Goal: Check status: Check status

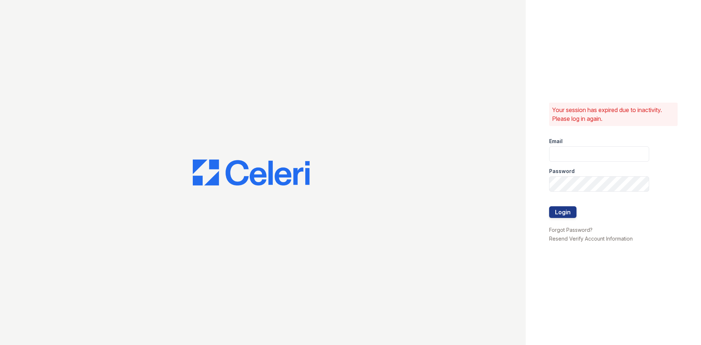
type input "[EMAIL_ADDRESS][DOMAIN_NAME]"
click at [567, 212] on button "Login" at bounding box center [562, 212] width 27 height 12
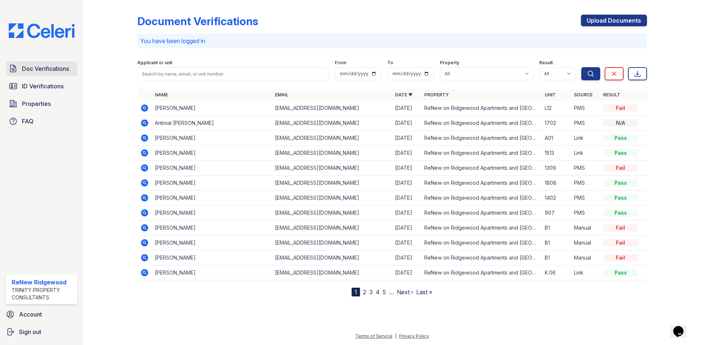
click at [41, 73] on span "Doc Verifications" at bounding box center [45, 68] width 47 height 9
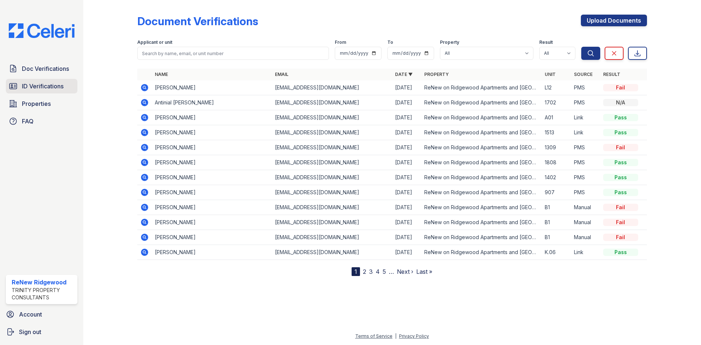
click at [28, 92] on link "ID Verifications" at bounding box center [42, 86] width 72 height 15
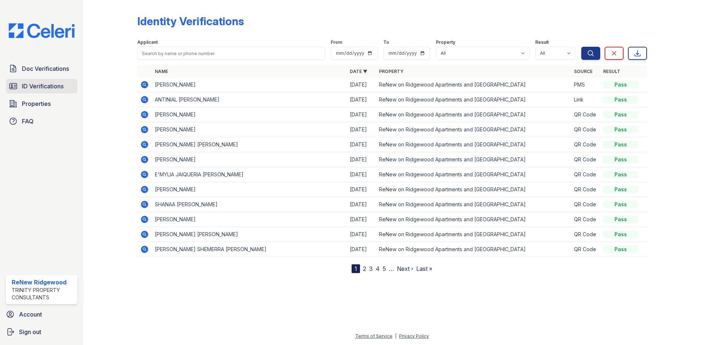
click at [40, 88] on span "ID Verifications" at bounding box center [43, 86] width 42 height 9
click at [41, 88] on span "ID Verifications" at bounding box center [43, 86] width 42 height 9
click at [46, 88] on span "ID Verifications" at bounding box center [43, 86] width 42 height 9
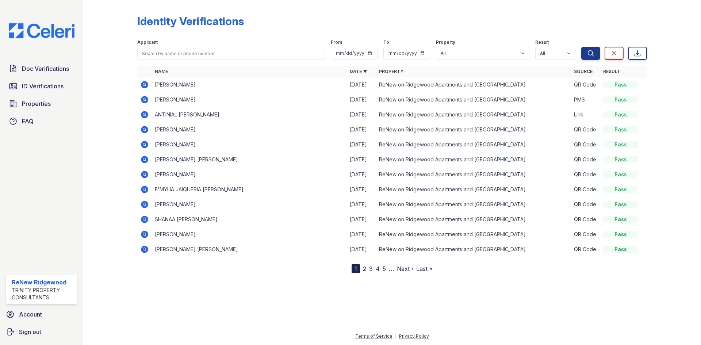
click at [143, 86] on icon at bounding box center [144, 84] width 7 height 7
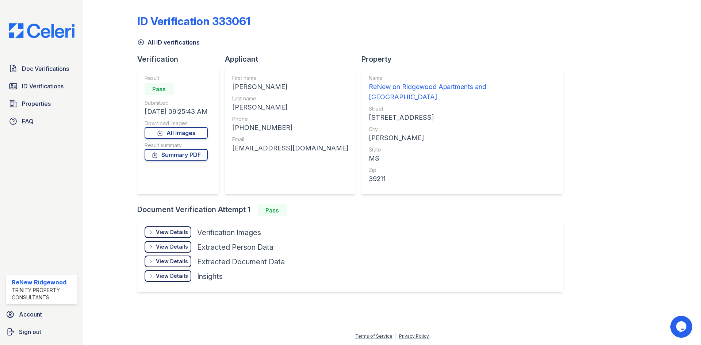
drag, startPoint x: 329, startPoint y: 148, endPoint x: 233, endPoint y: 148, distance: 96.0
click at [233, 148] on div "First name JAKERIYA NICOLE Last name SHELTON Phone +17693129706 Email jakeriyas…" at bounding box center [290, 130] width 131 height 127
click at [50, 67] on span "Doc Verifications" at bounding box center [45, 68] width 47 height 9
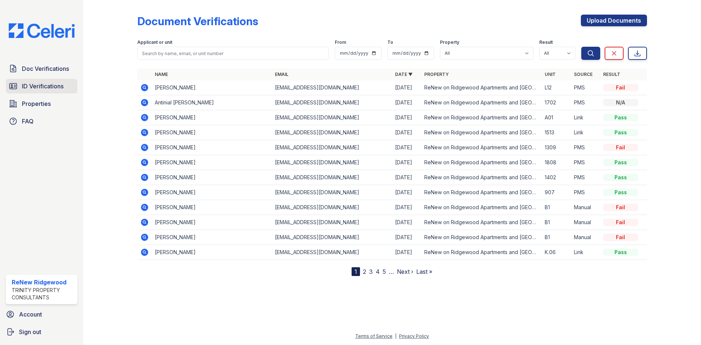
click at [48, 92] on link "ID Verifications" at bounding box center [42, 86] width 72 height 15
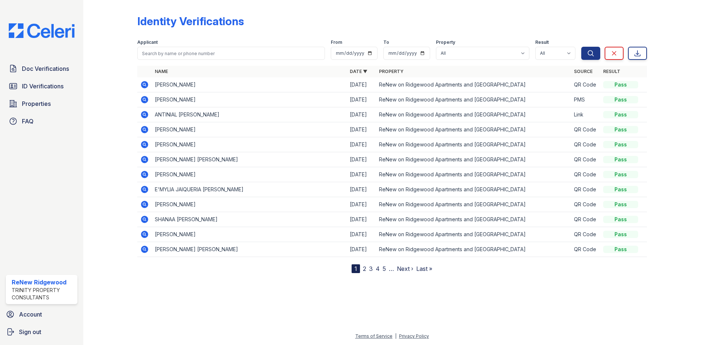
click at [365, 268] on link "2" at bounding box center [364, 268] width 3 height 7
